Goal: Task Accomplishment & Management: Manage account settings

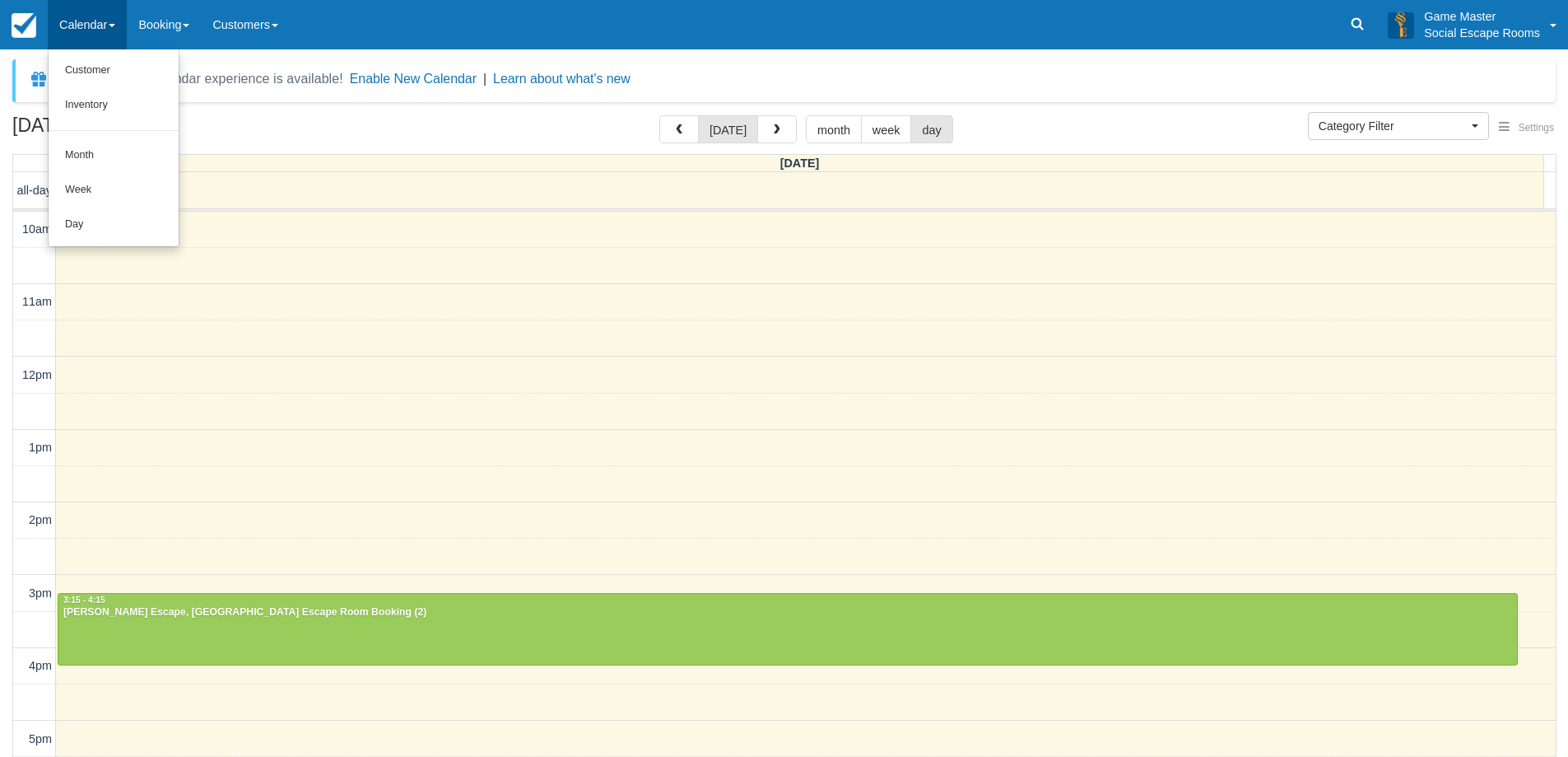
select select
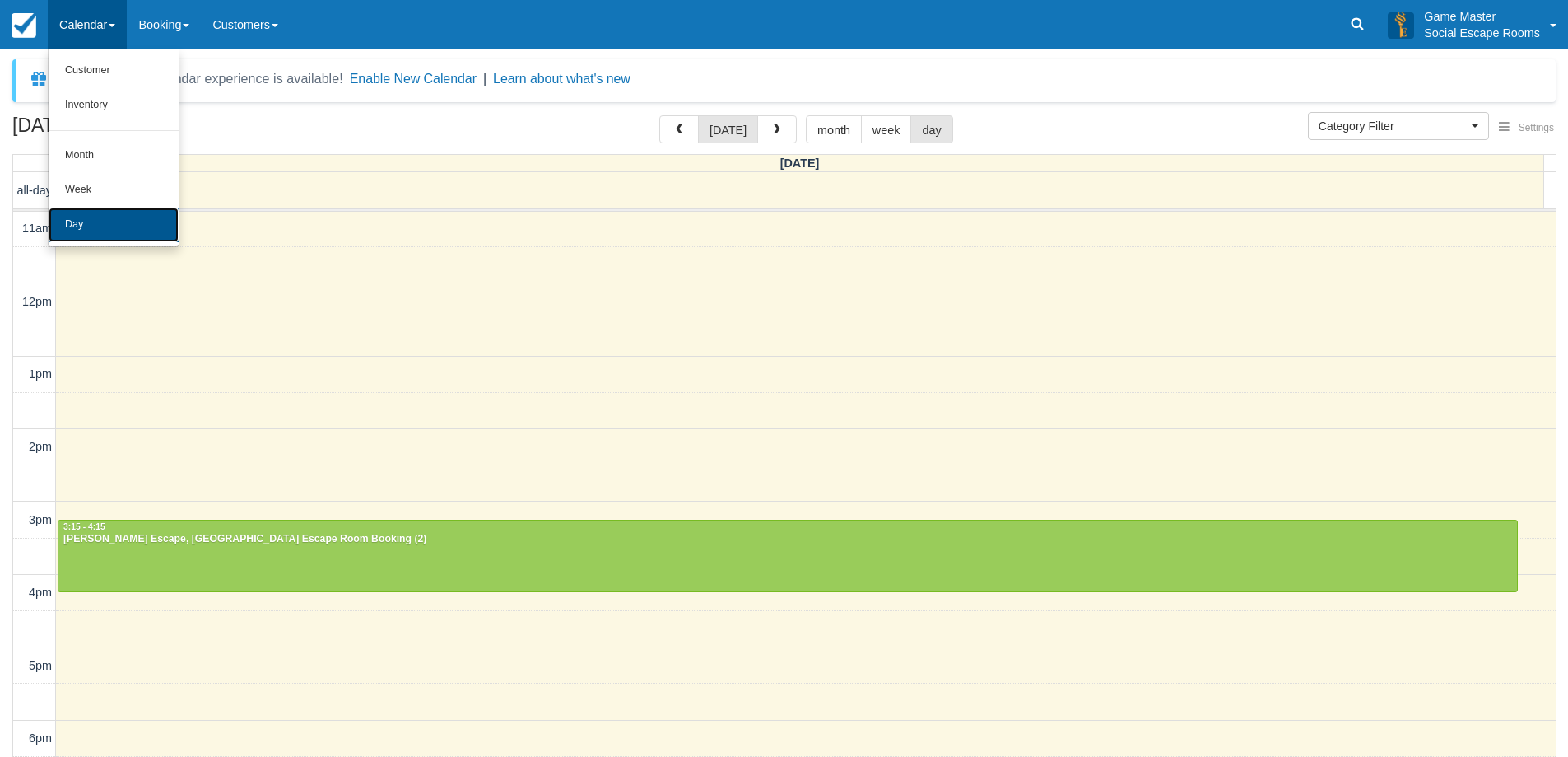
click at [123, 230] on link "Day" at bounding box center [113, 225] width 130 height 35
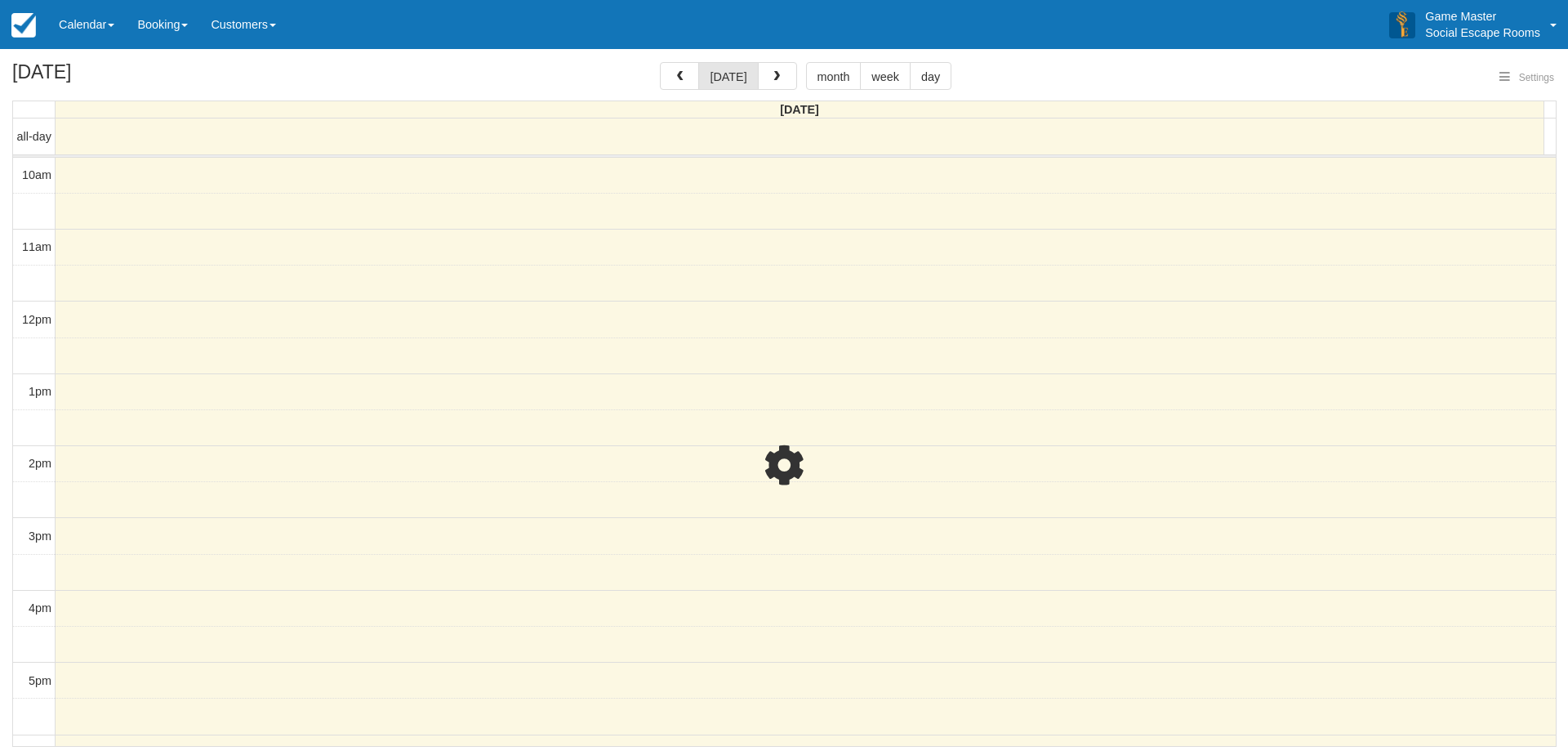
select select
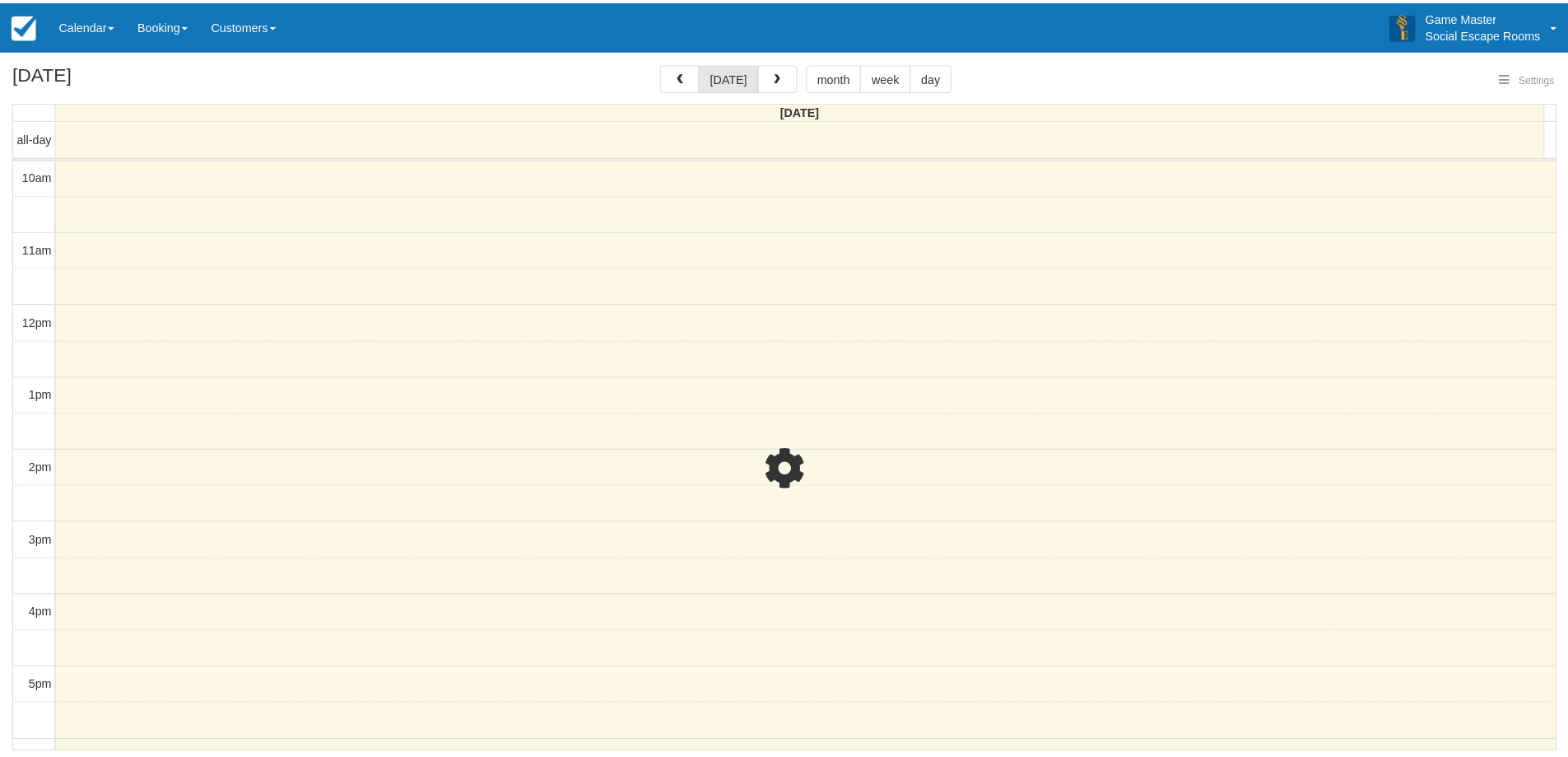
scroll to position [147, 0]
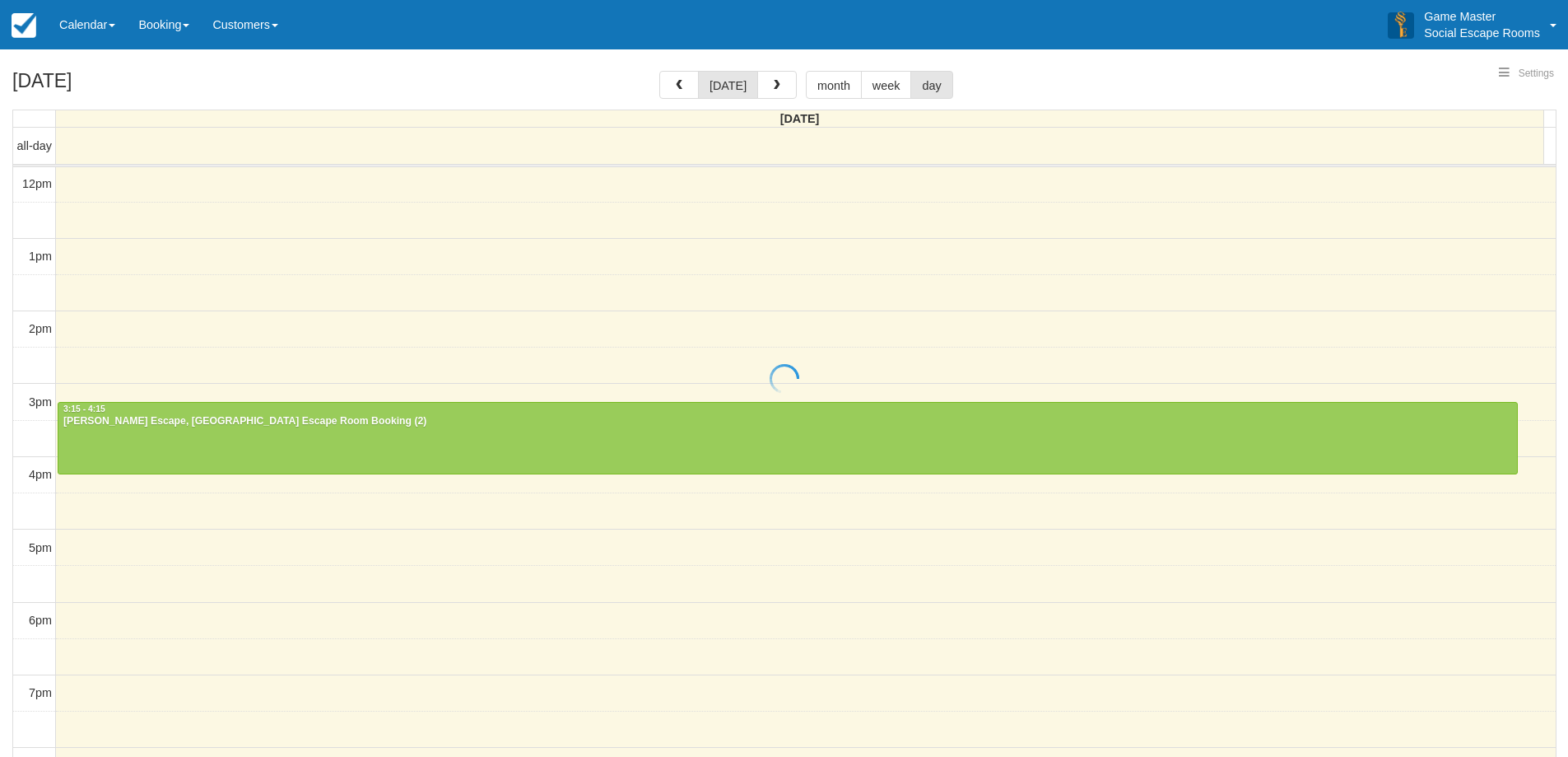
select select
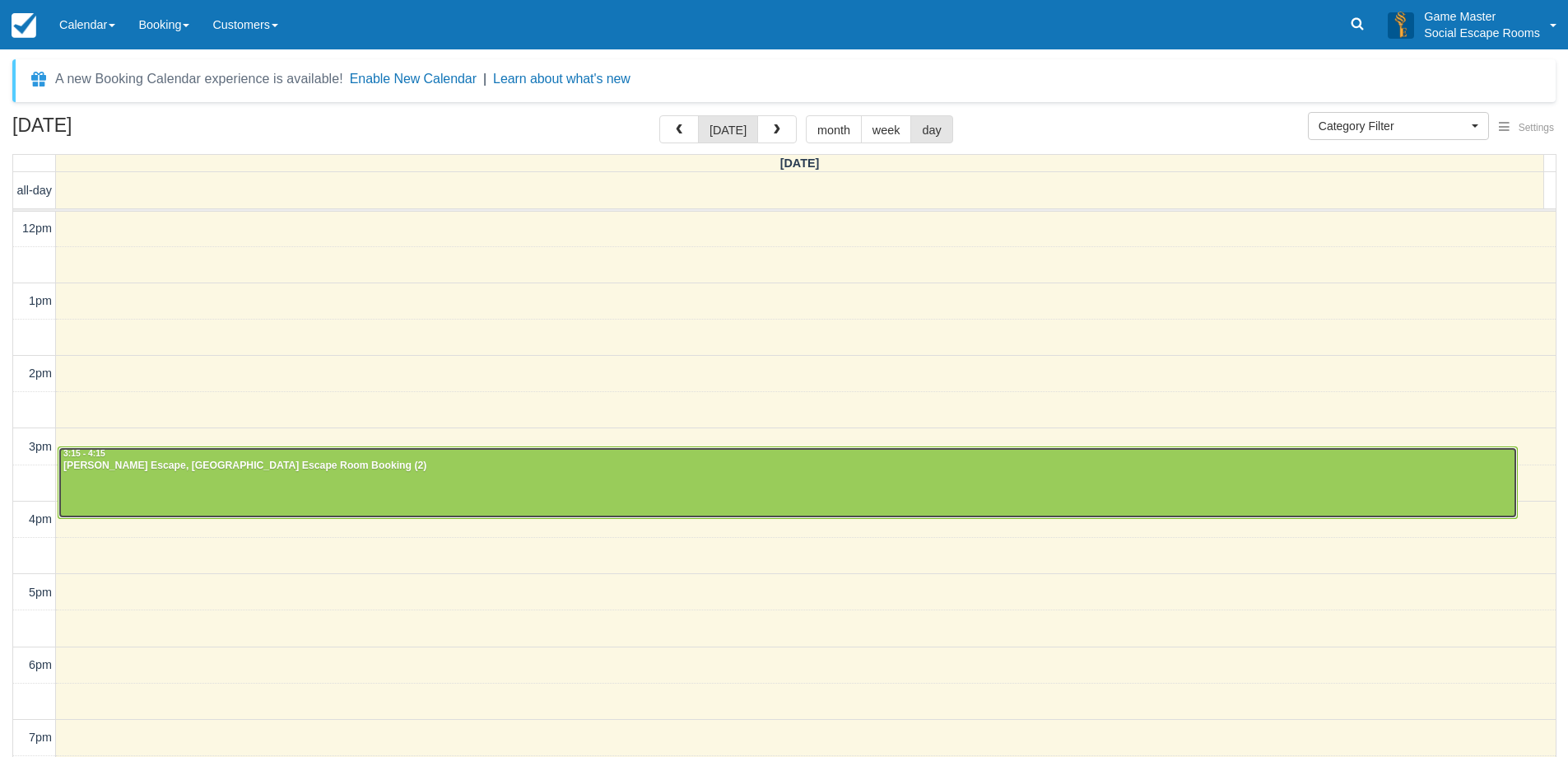
click at [558, 484] on div at bounding box center [788, 482] width 1459 height 70
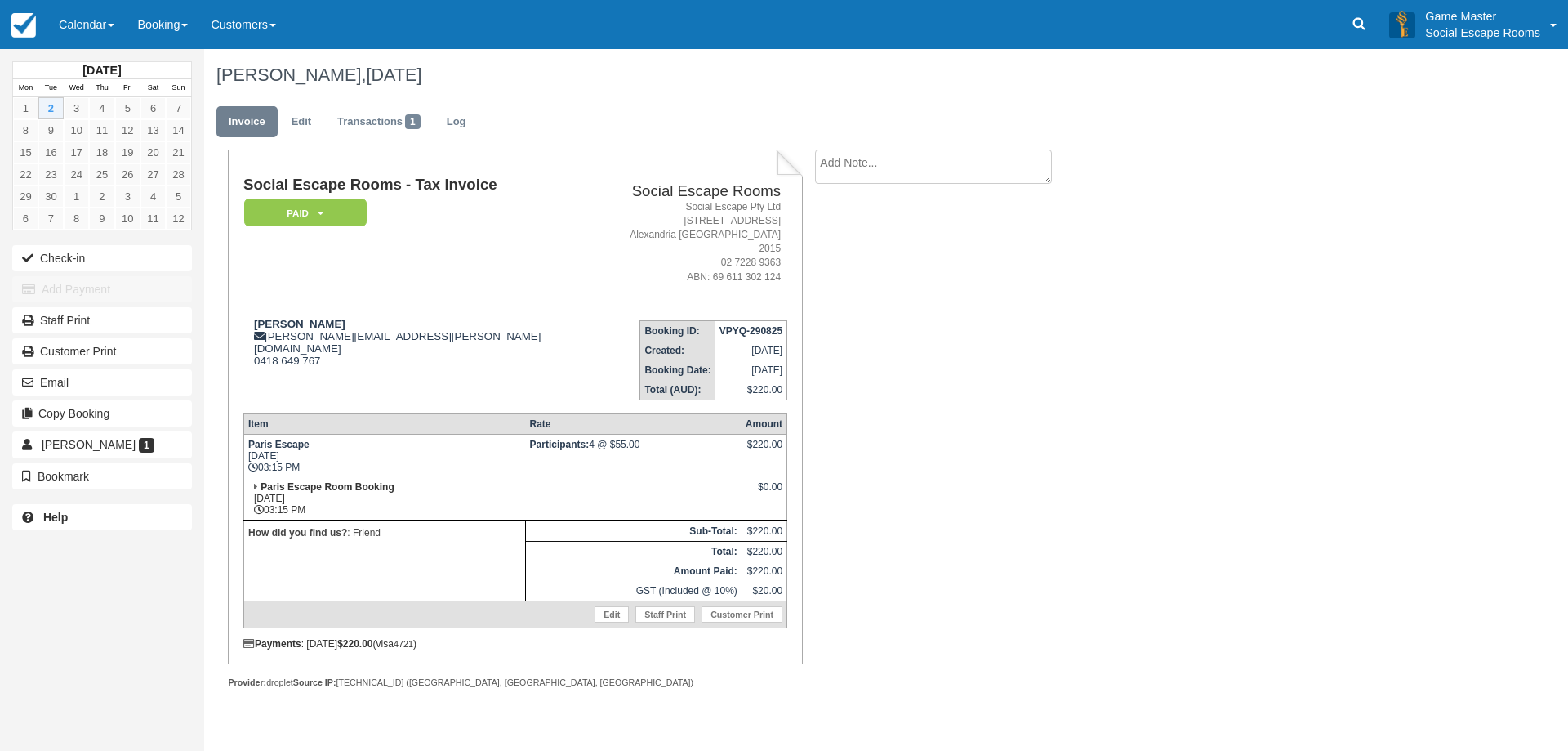
click at [969, 501] on div "Social Escape Rooms - Tax Invoice Paid   Pending Reserved Deposit Blocked for C…" at bounding box center [652, 436] width 898 height 574
drag, startPoint x: 522, startPoint y: 426, endPoint x: 659, endPoint y: 432, distance: 137.1
click at [659, 433] on td "Participants: 4 @ $55.00" at bounding box center [633, 454] width 215 height 43
click at [604, 606] on link "Edit" at bounding box center [612, 613] width 34 height 16
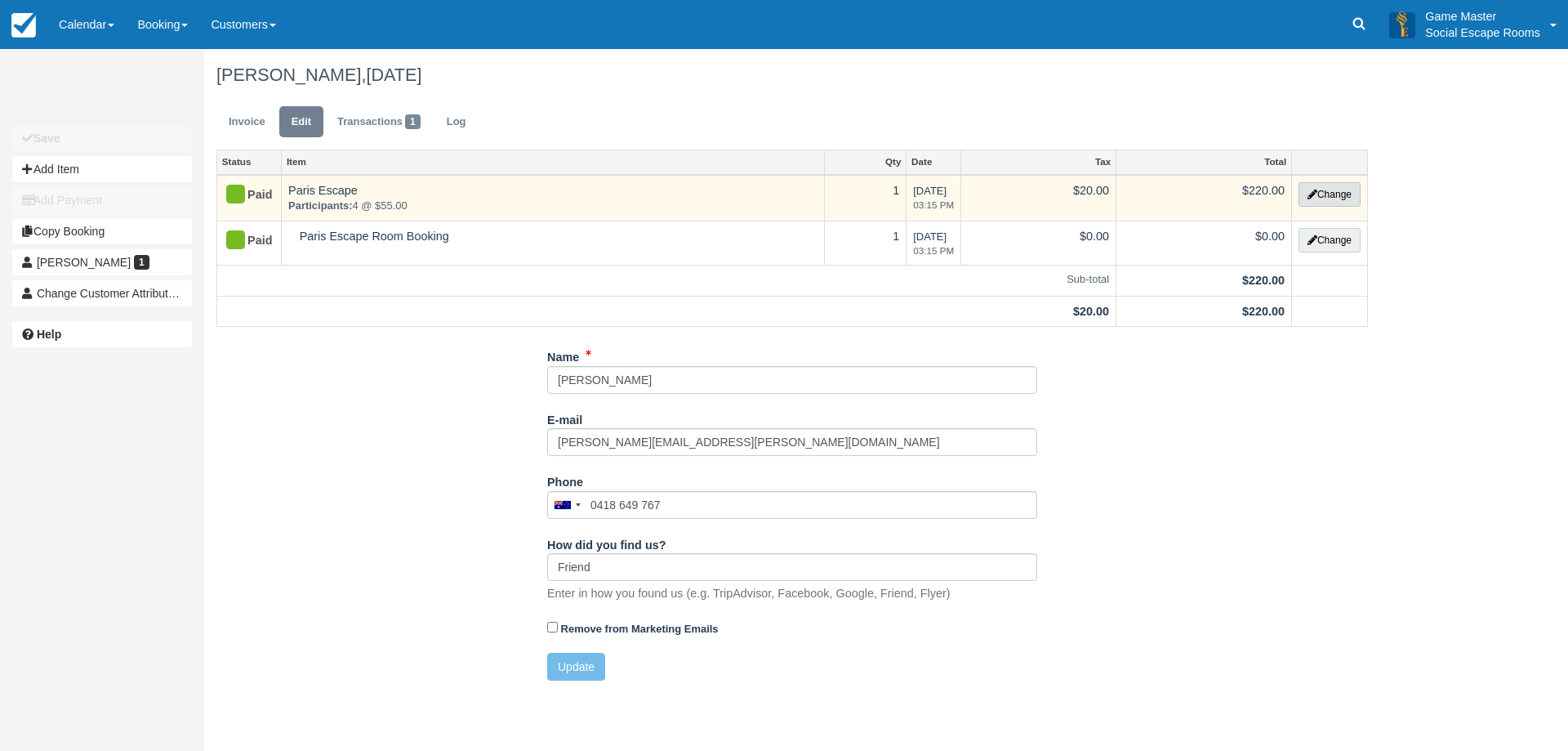
click at [1336, 192] on button "Change" at bounding box center [1329, 194] width 62 height 25
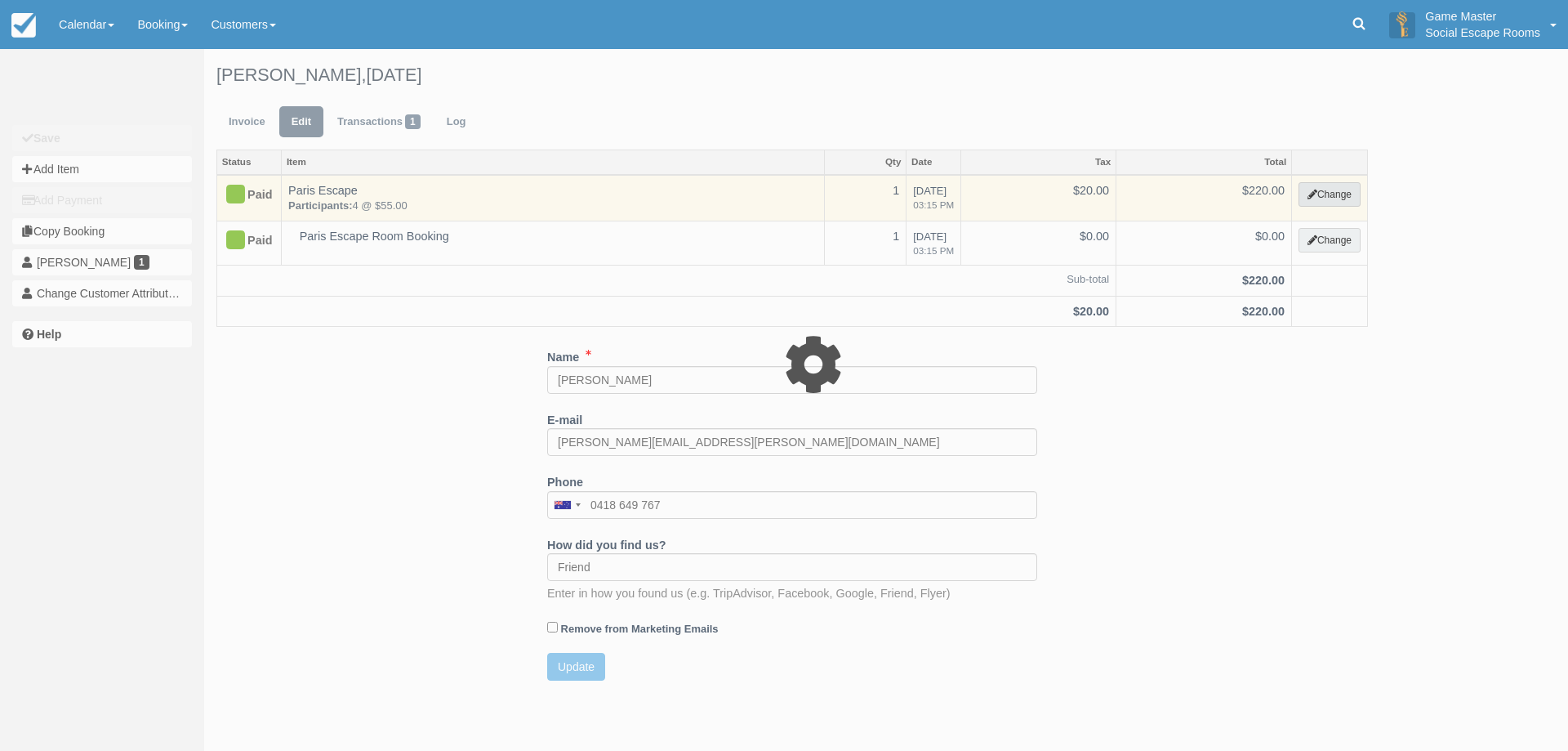
select select "2"
type input "220.00"
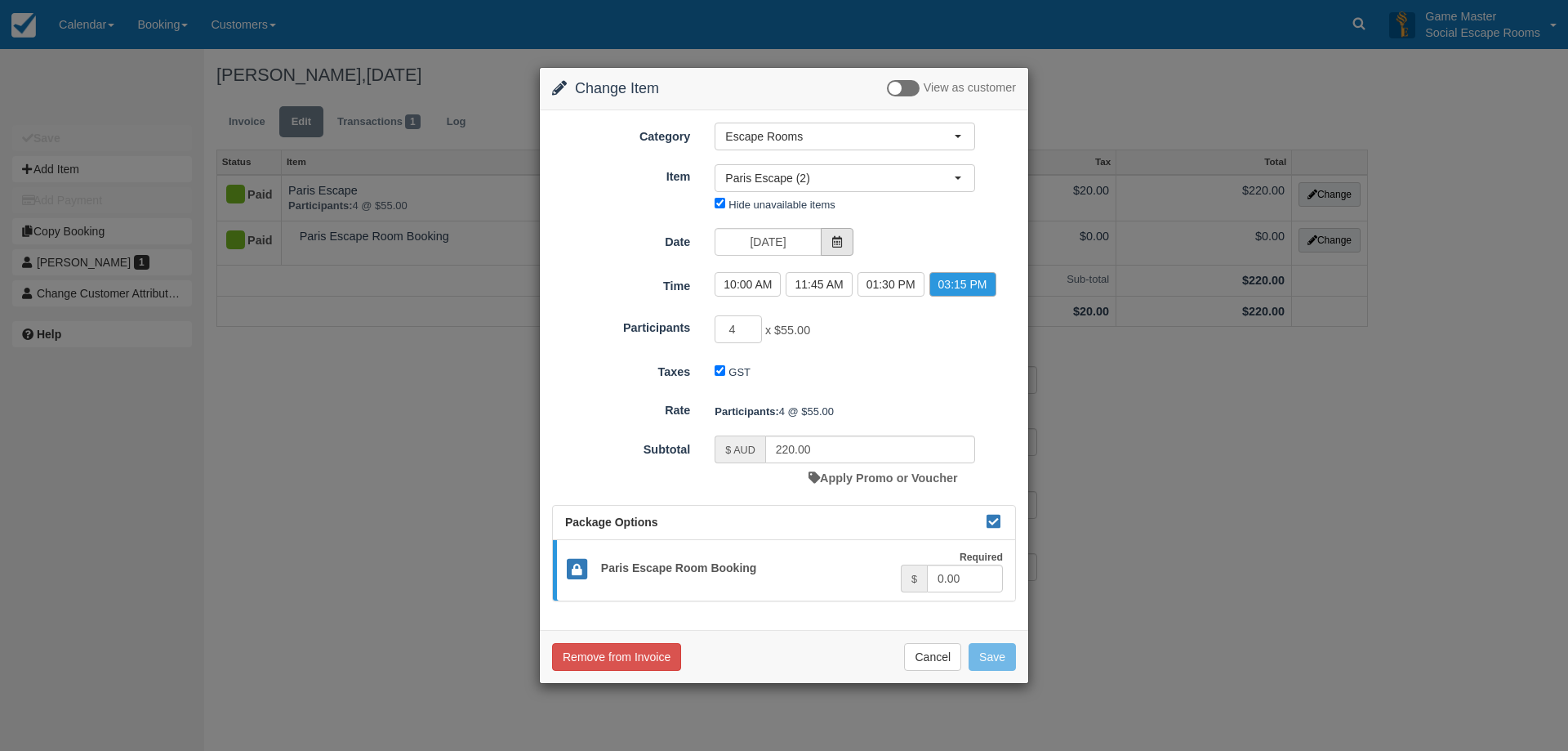
click at [830, 250] on span at bounding box center [837, 241] width 33 height 28
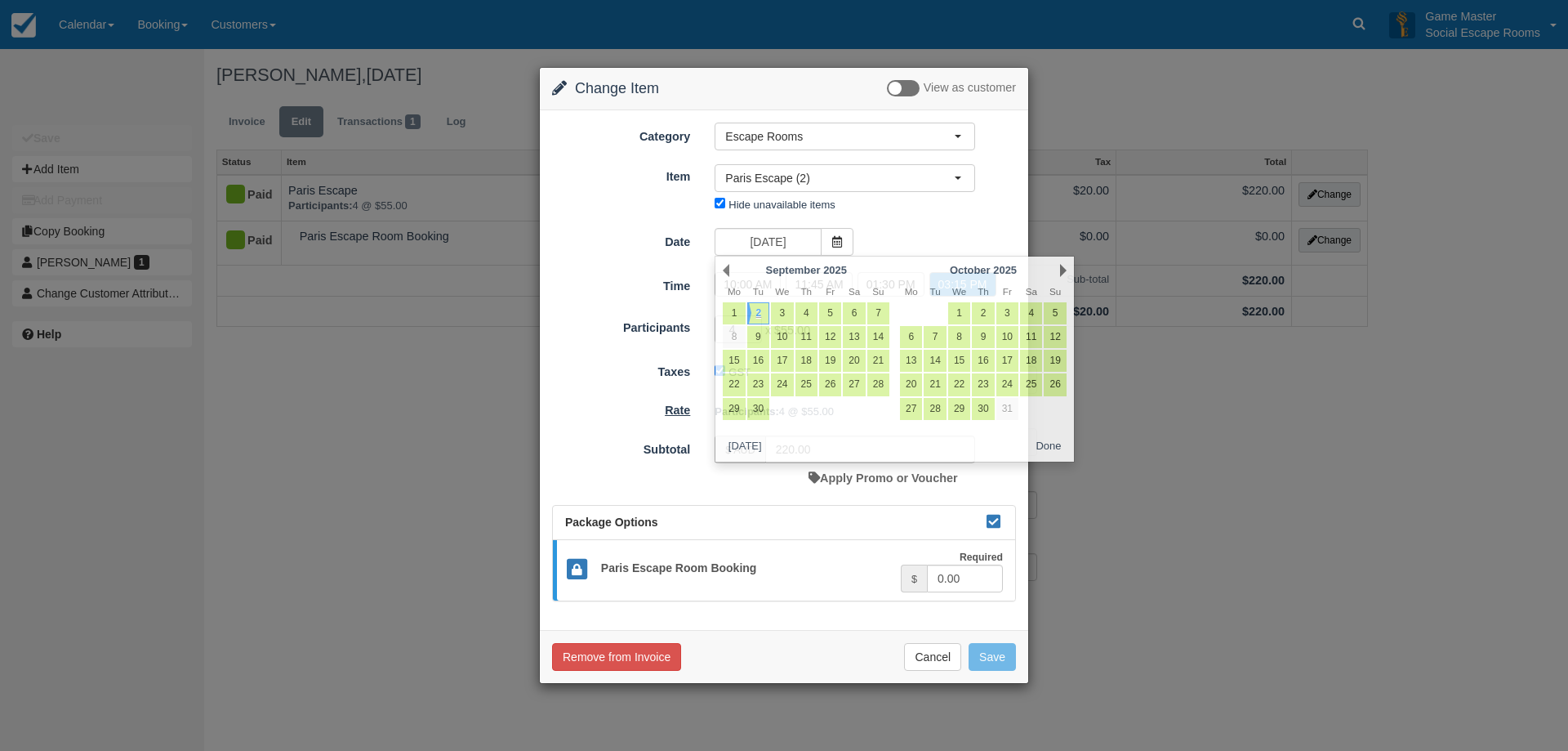
click at [564, 415] on label "Rate" at bounding box center [621, 408] width 163 height 23
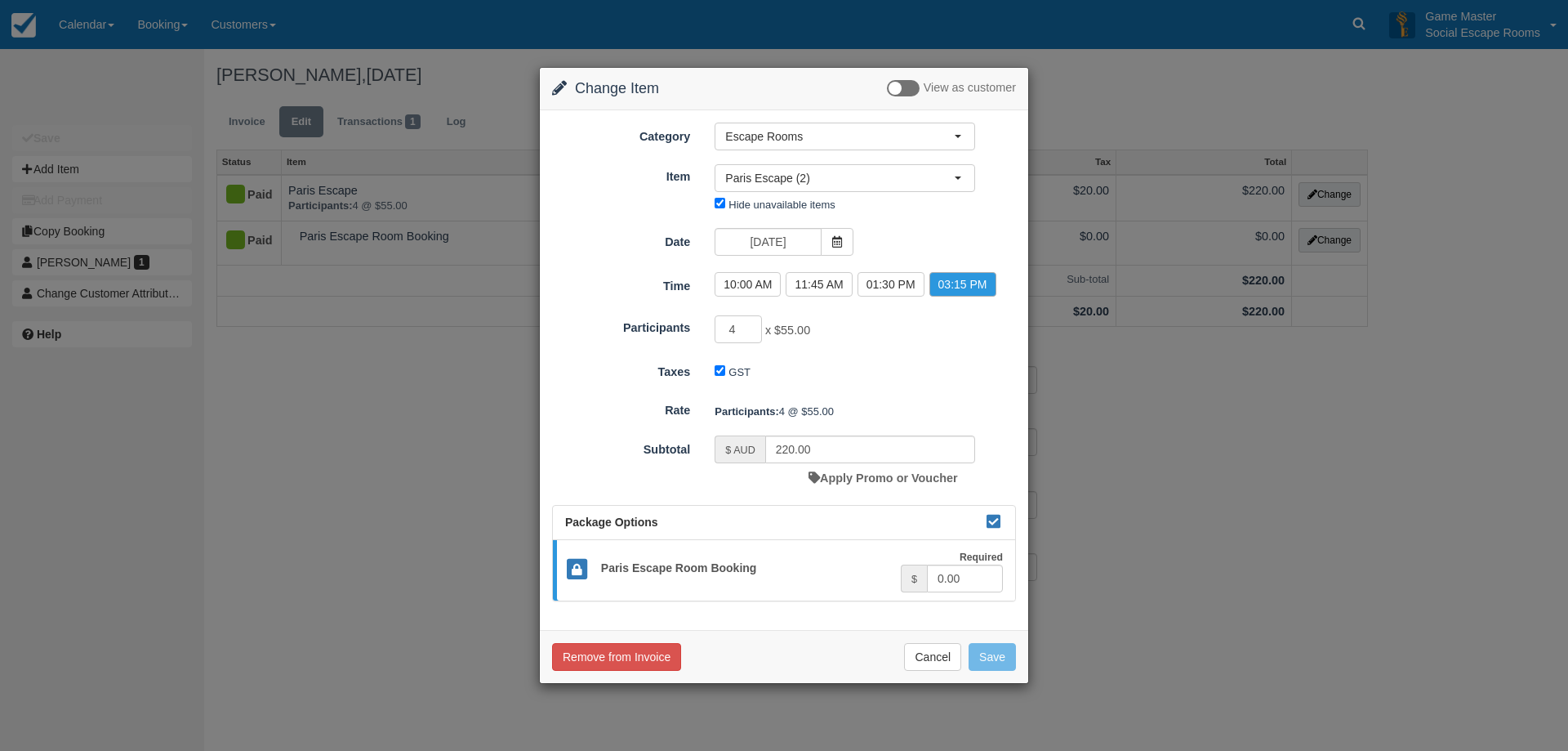
click at [870, 364] on div "GST" at bounding box center [845, 372] width 285 height 26
click at [934, 642] on div "Remove from Invoice Cancel Save" at bounding box center [784, 655] width 489 height 53
click at [932, 662] on button "Cancel" at bounding box center [933, 656] width 57 height 28
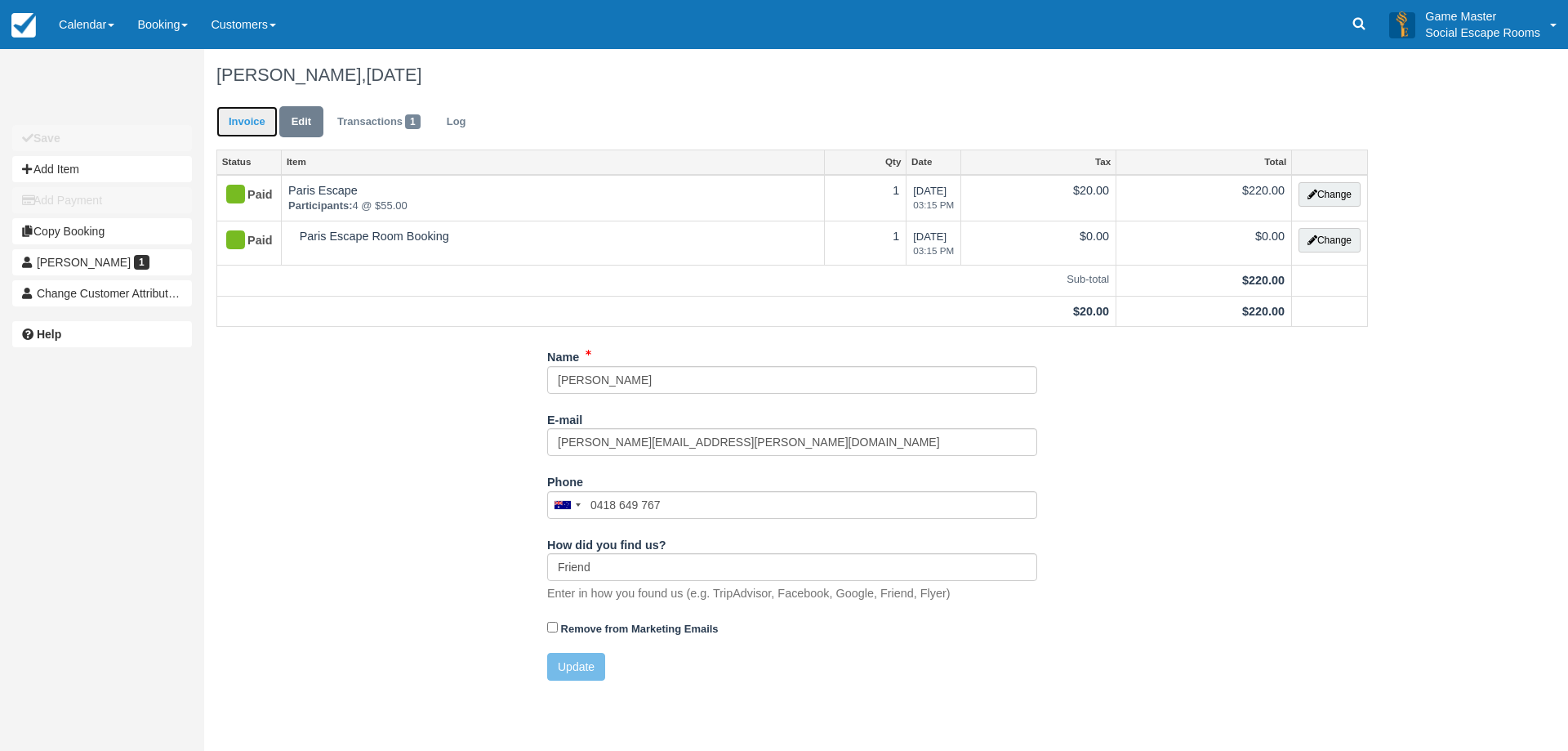
click at [230, 110] on link "Invoice" at bounding box center [247, 121] width 61 height 32
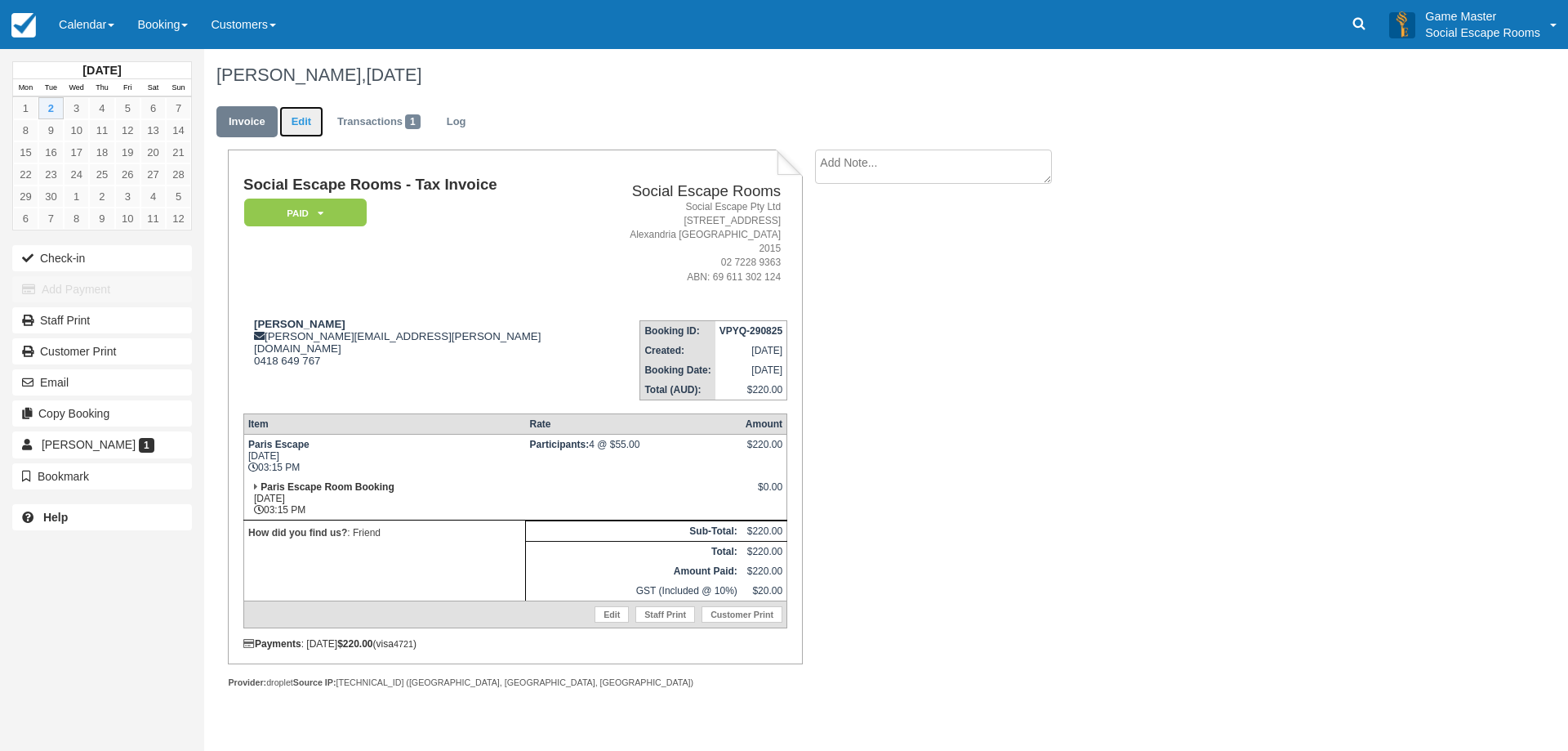
click at [316, 122] on link "Edit" at bounding box center [301, 121] width 44 height 32
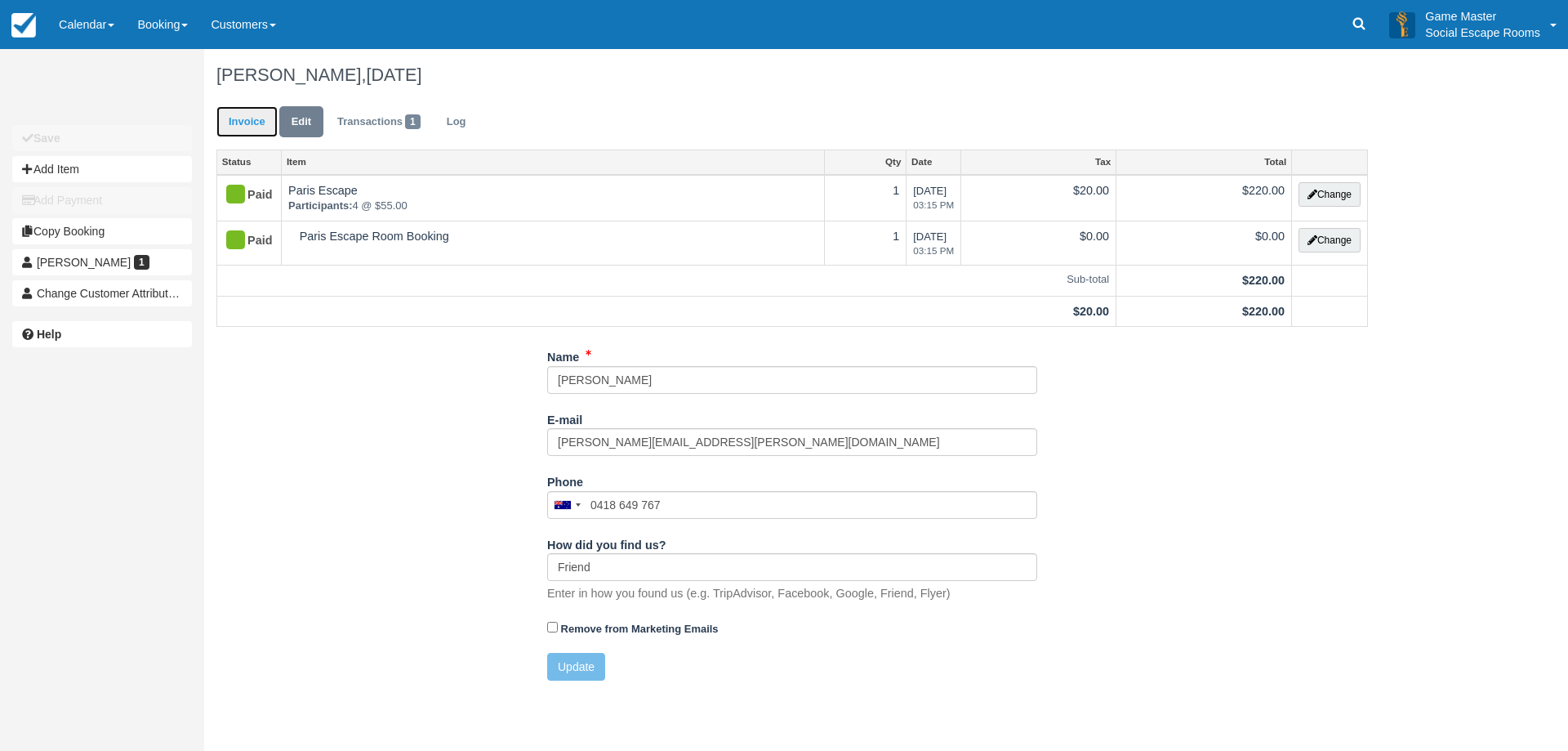
click at [262, 118] on link "Invoice" at bounding box center [247, 121] width 61 height 32
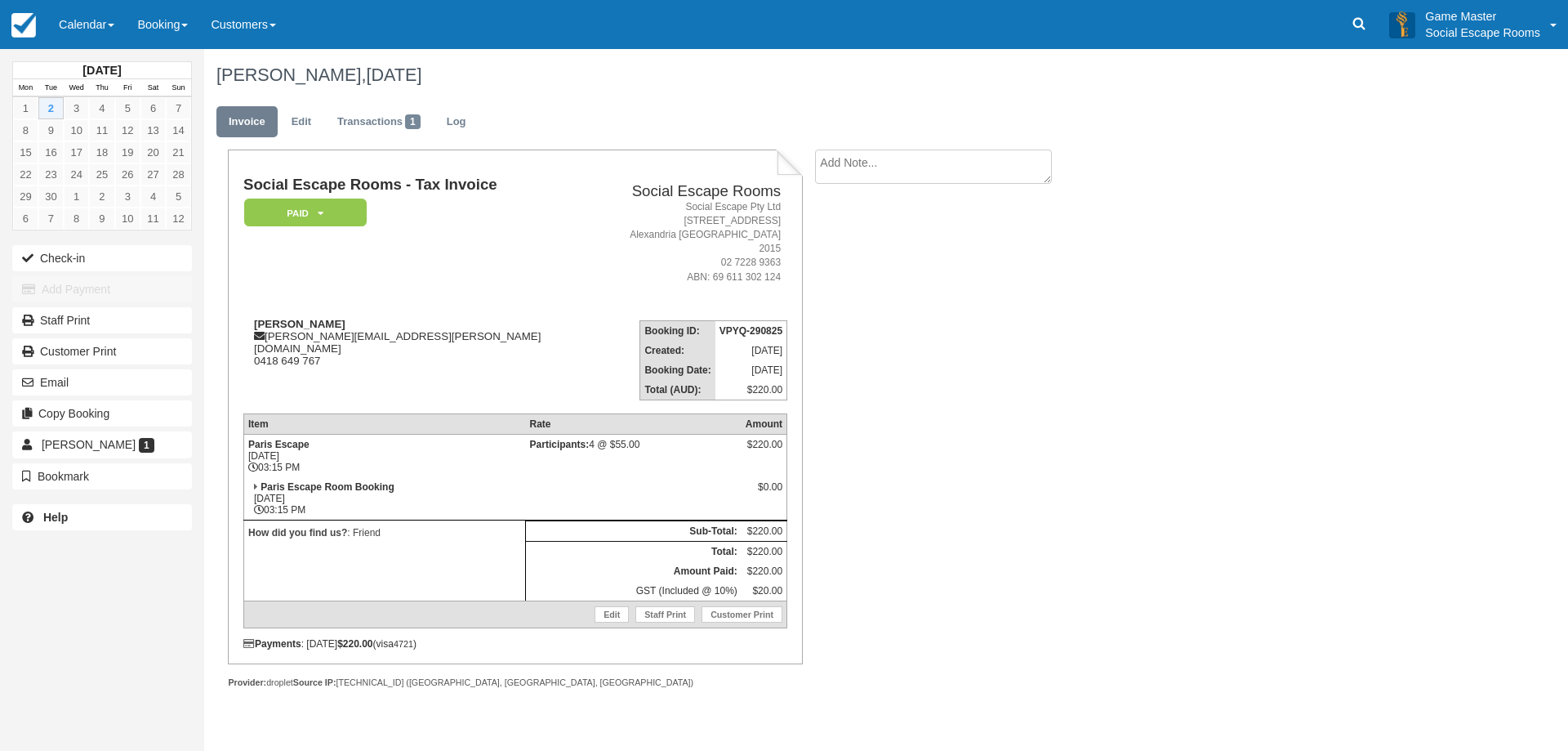
click at [939, 460] on div "Social Escape Rooms - Tax Invoice Paid   Pending Reserved Deposit Blocked for C…" at bounding box center [652, 436] width 898 height 574
click at [981, 169] on textarea at bounding box center [934, 166] width 237 height 34
type textarea "P"
click at [1015, 160] on textarea "1 Player is Sick. Asked to Get Voucher so they can reschedule themselves" at bounding box center [934, 195] width 237 height 92
drag, startPoint x: 1019, startPoint y: 160, endPoint x: 1078, endPoint y: 174, distance: 60.6
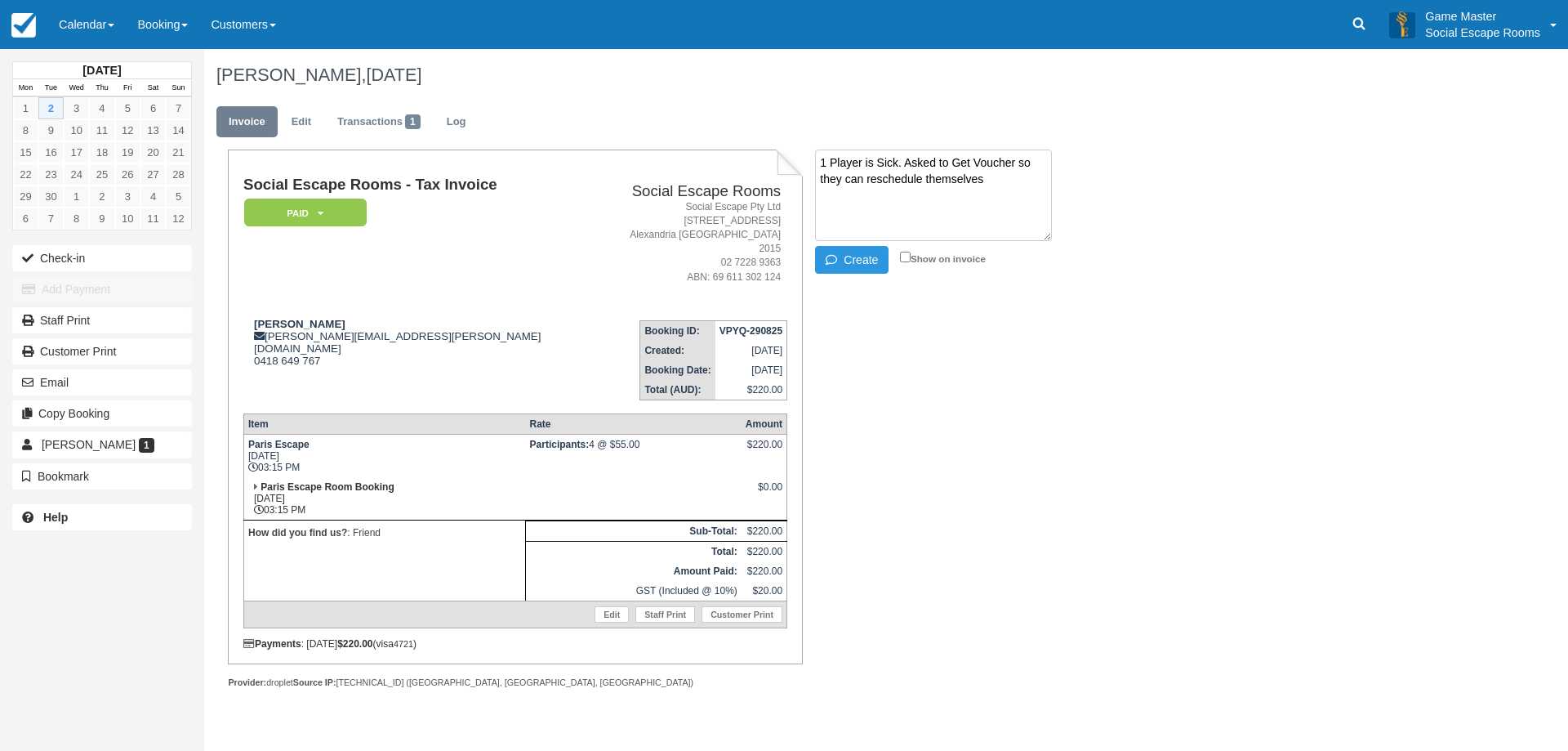
click at [1019, 160] on textarea "1 Player is Sick. Asked to Get Voucher so they can reschedule themselves" at bounding box center [934, 195] width 237 height 92
type textarea "1 Player is Sick. Asked to Get Voucher (4 Players) so they can reschedule thems…"
click at [863, 263] on button "Create" at bounding box center [851, 259] width 74 height 28
click at [983, 355] on div "Social Escape Rooms - Tax Invoice Paid   Pending Reserved Deposit Blocked for C…" at bounding box center [652, 436] width 898 height 574
click at [975, 345] on div "Social Escape Rooms - Tax Invoice Paid   Pending Reserved Deposit Blocked for C…" at bounding box center [652, 436] width 898 height 574
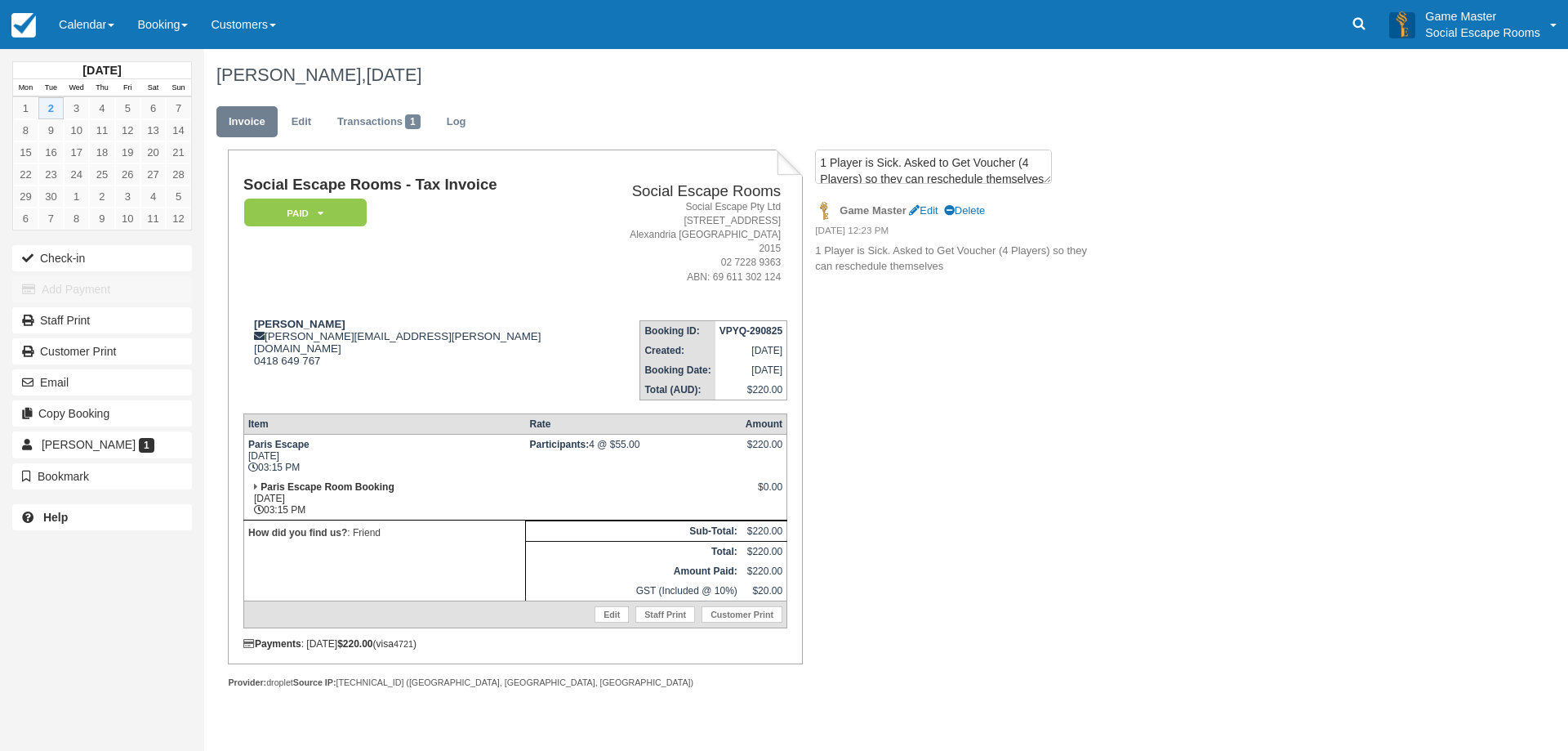
click at [961, 416] on div "Social Escape Rooms - Tax Invoice Paid   Pending Reserved Deposit Blocked for C…" at bounding box center [652, 436] width 898 height 574
click at [922, 639] on div "Social Escape Rooms - Tax Invoice Paid   Pending Reserved Deposit Blocked for C…" at bounding box center [652, 436] width 898 height 574
click at [113, 17] on link "Calendar" at bounding box center [87, 24] width 78 height 49
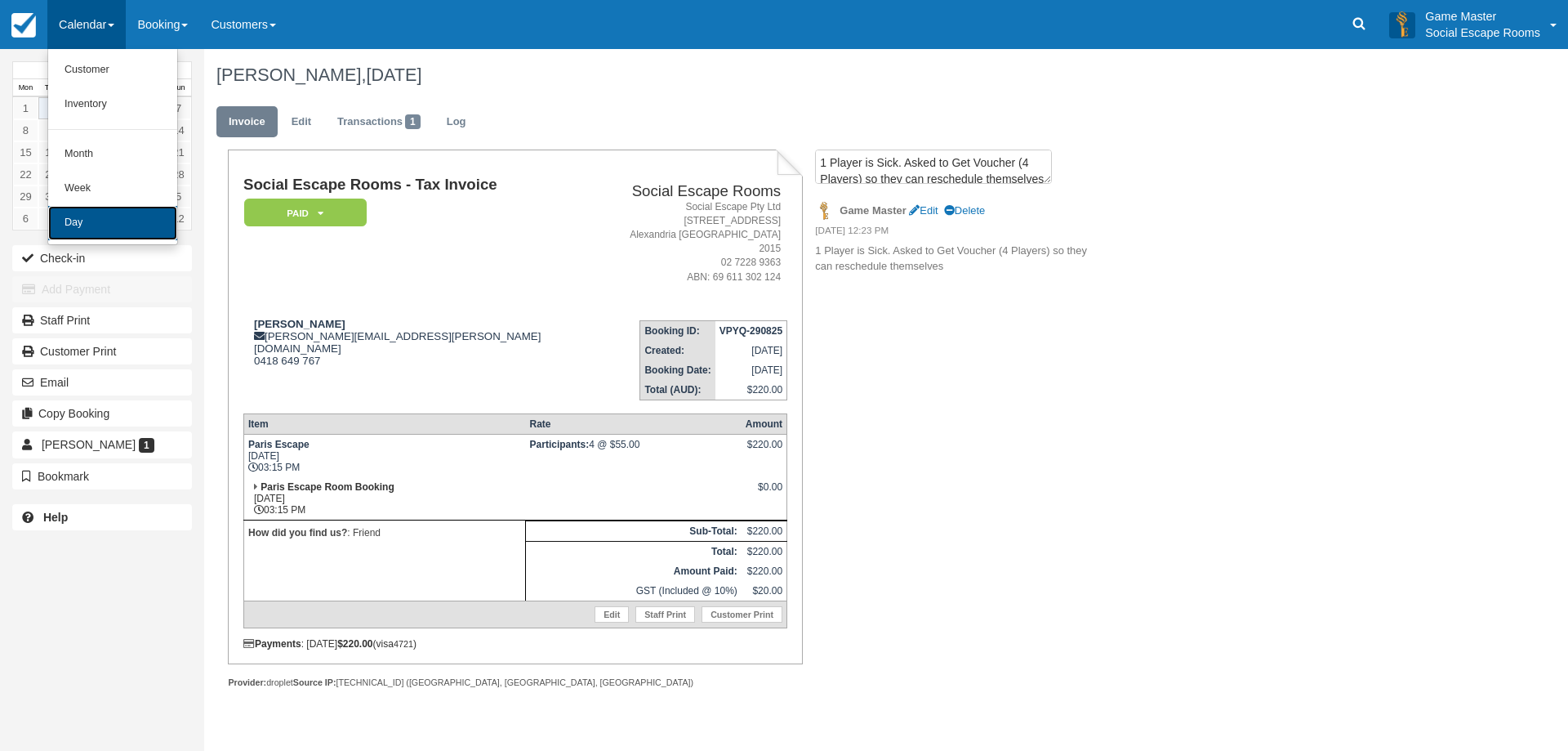
click at [109, 226] on link "Day" at bounding box center [112, 223] width 129 height 34
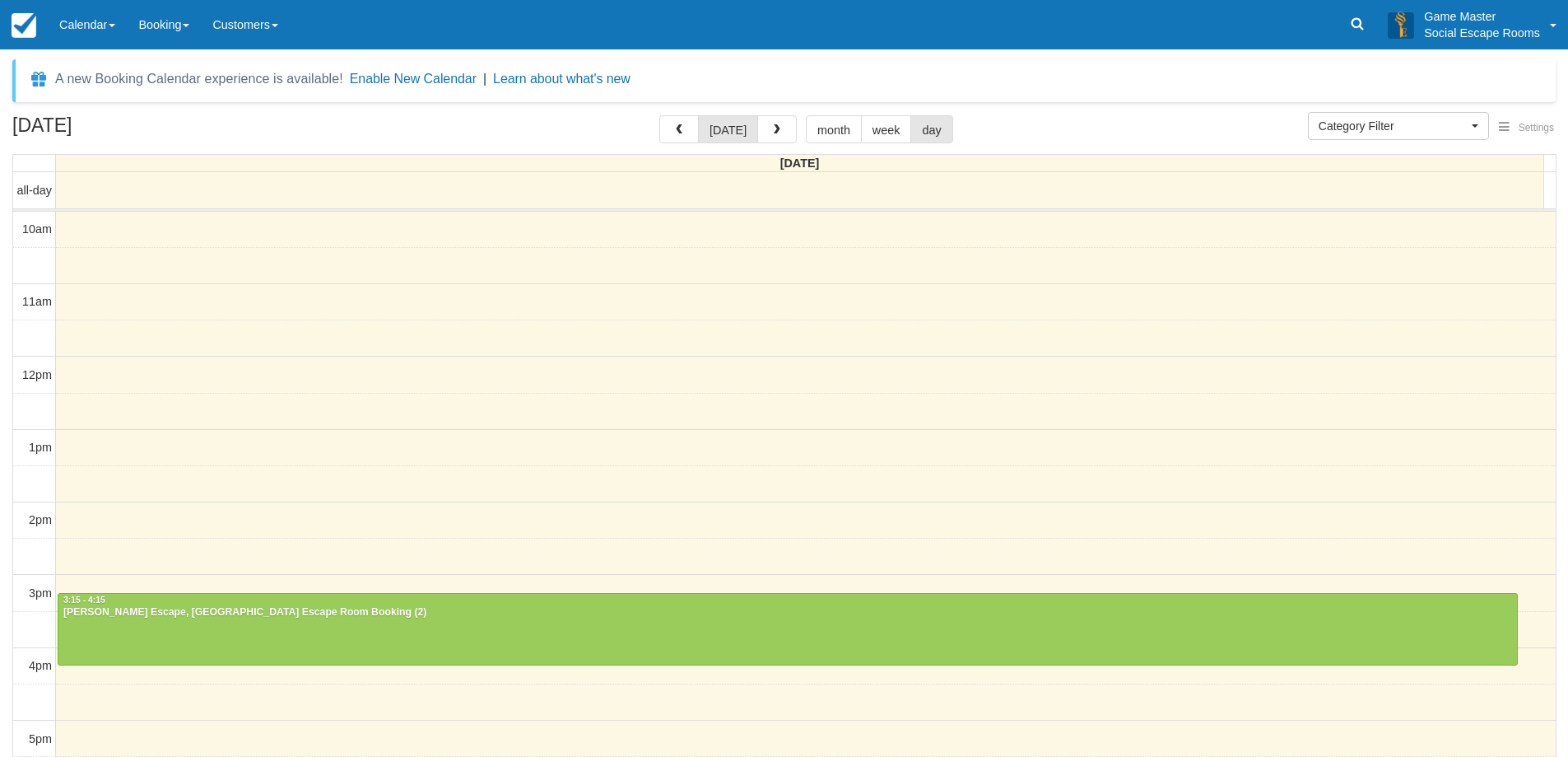
select select
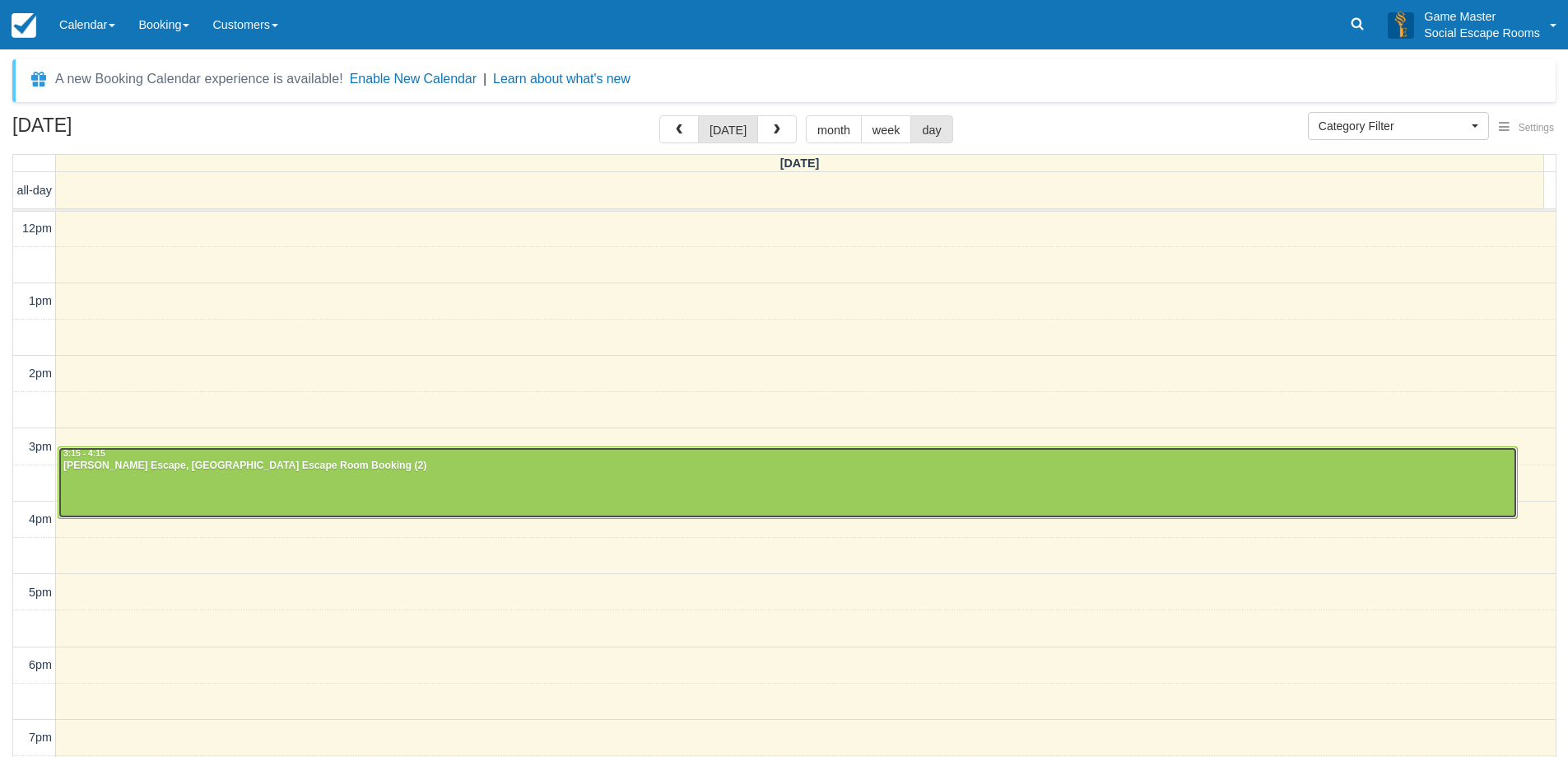
click at [141, 499] on div at bounding box center [788, 482] width 1459 height 70
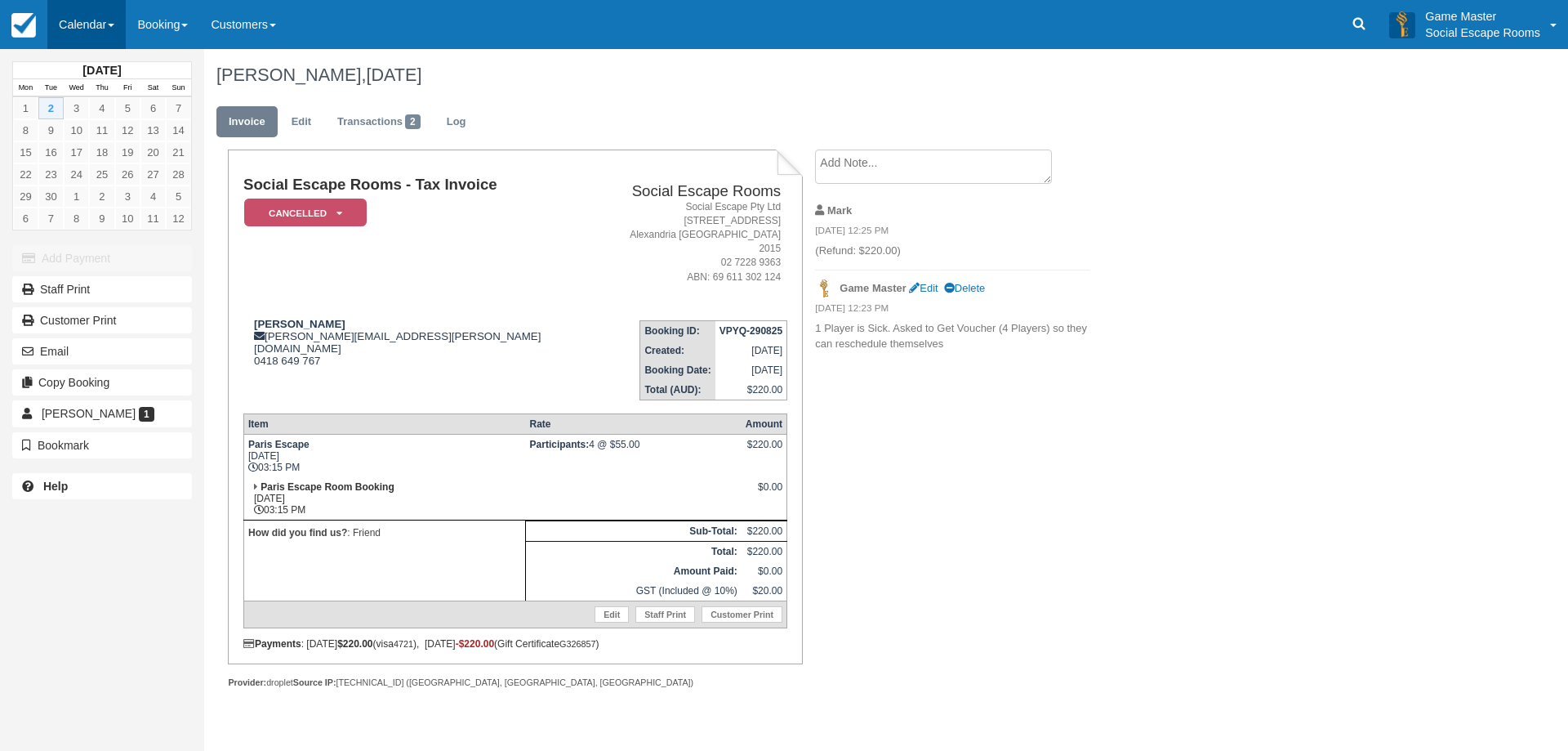
click at [79, 27] on link "Calendar" at bounding box center [87, 24] width 78 height 49
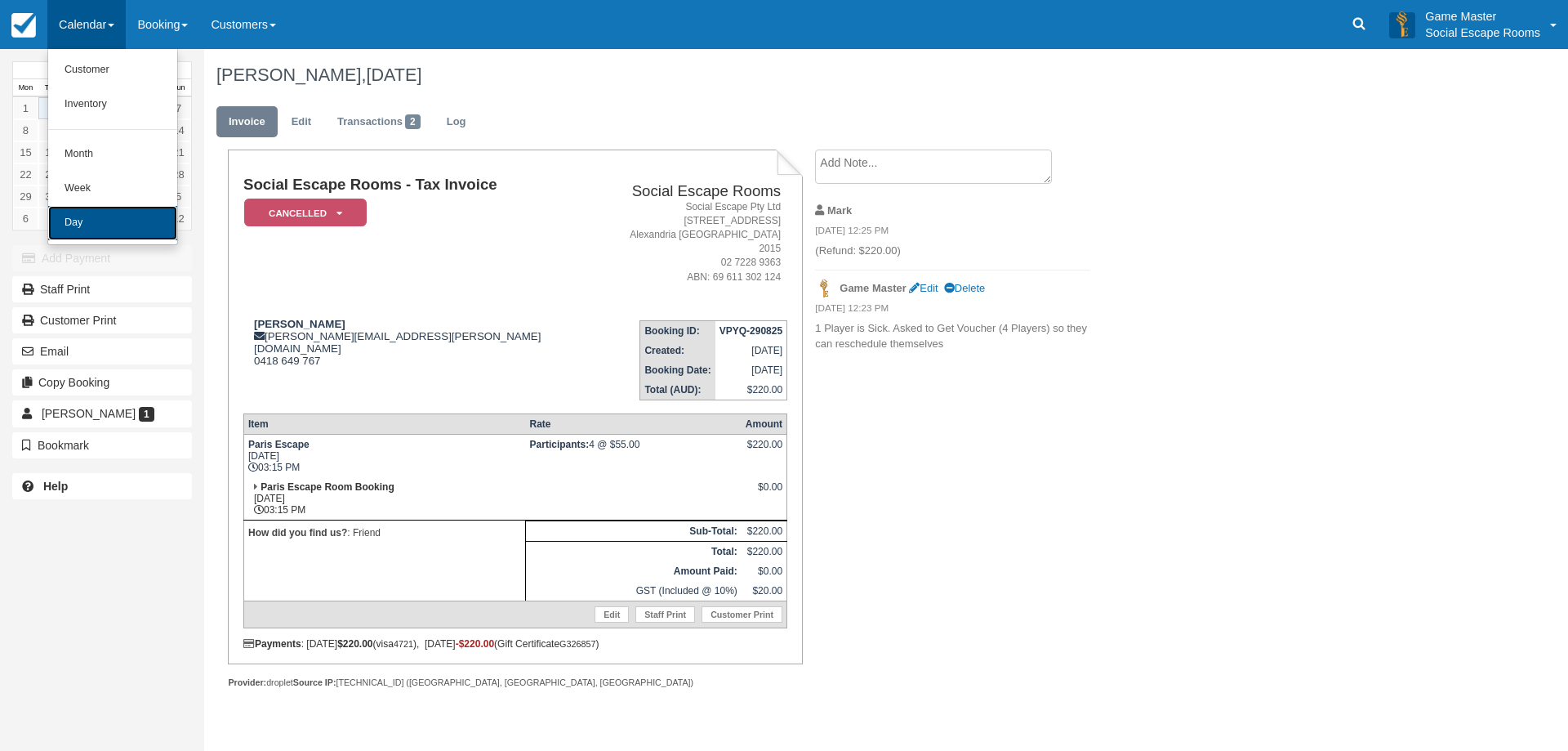
click at [155, 226] on link "Day" at bounding box center [112, 223] width 129 height 34
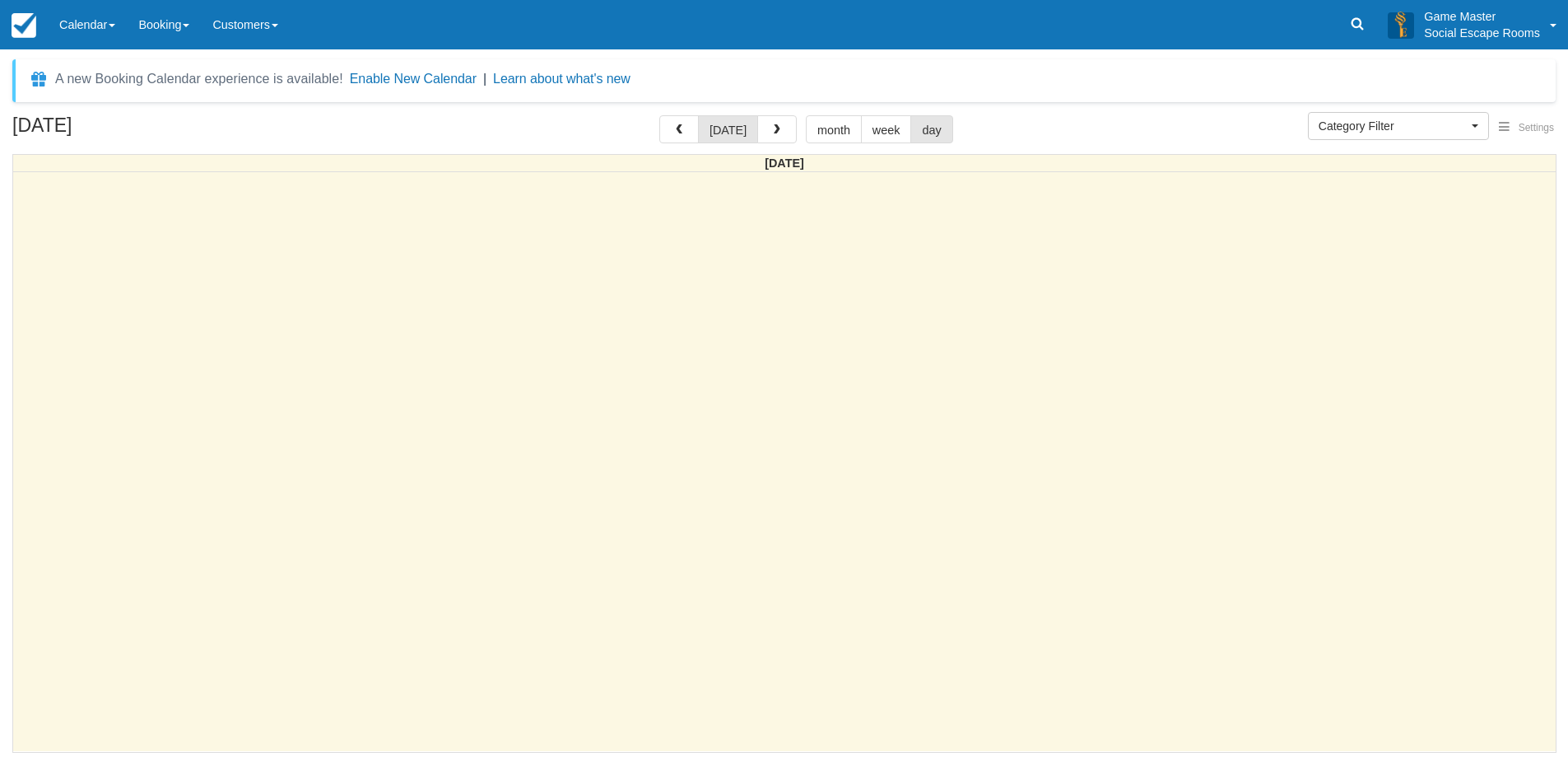
select select
